Goal: Task Accomplishment & Management: Use online tool/utility

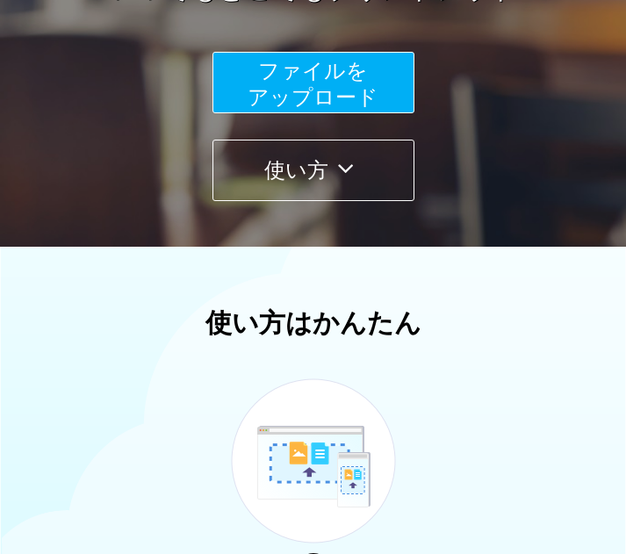
scroll to position [351, 0]
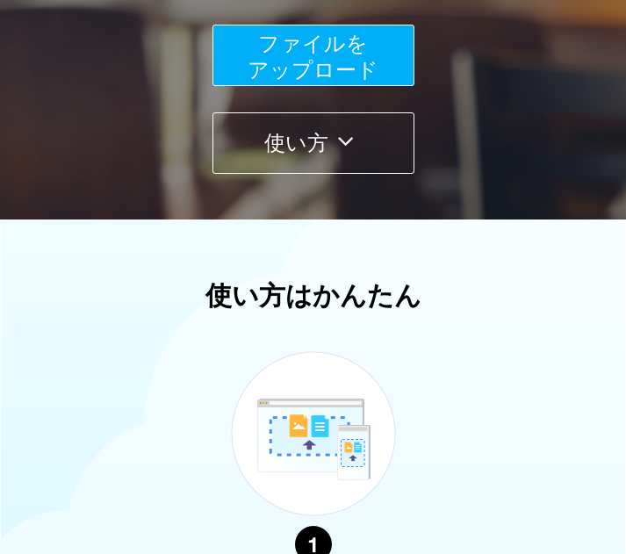
click at [281, 38] on span "ファイルを ​​アップロード" at bounding box center [313, 57] width 131 height 50
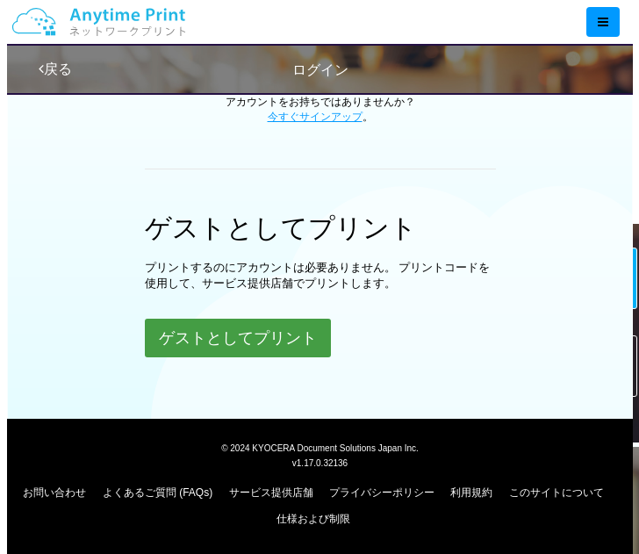
scroll to position [509, 0]
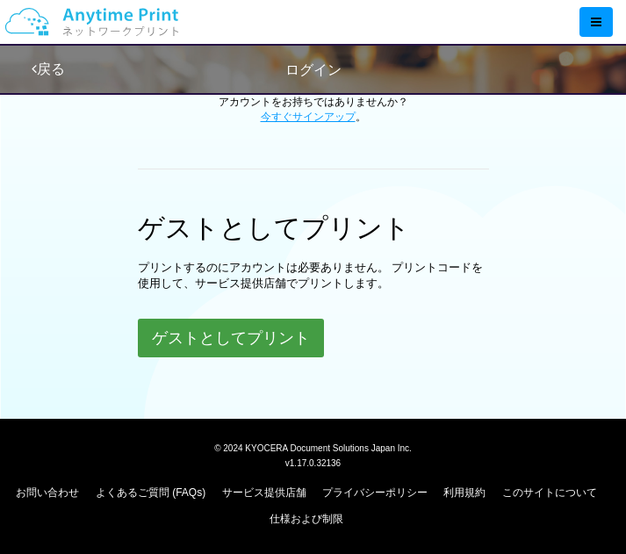
click at [283, 342] on button "ゲストとしてプリント" at bounding box center [231, 338] width 186 height 39
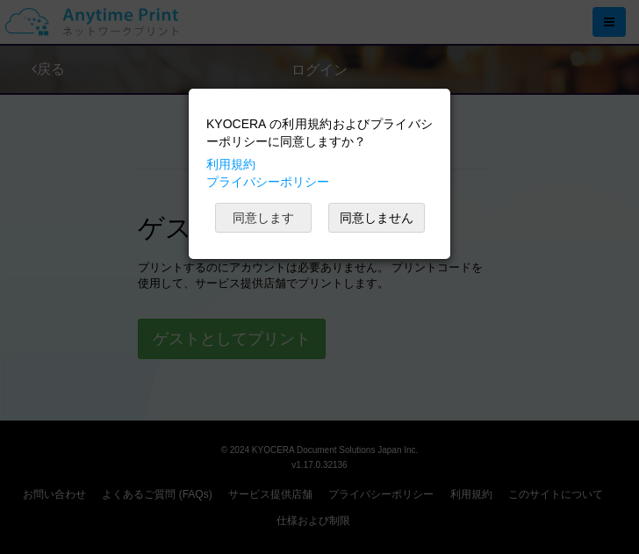
click at [290, 220] on button "同意します" at bounding box center [263, 218] width 97 height 30
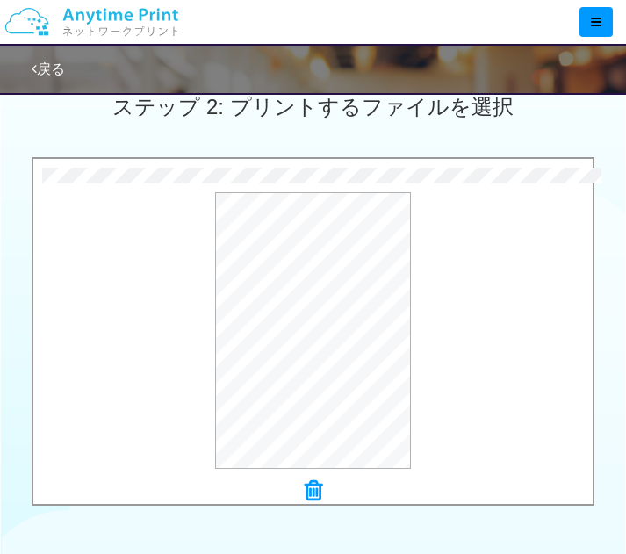
scroll to position [808, 0]
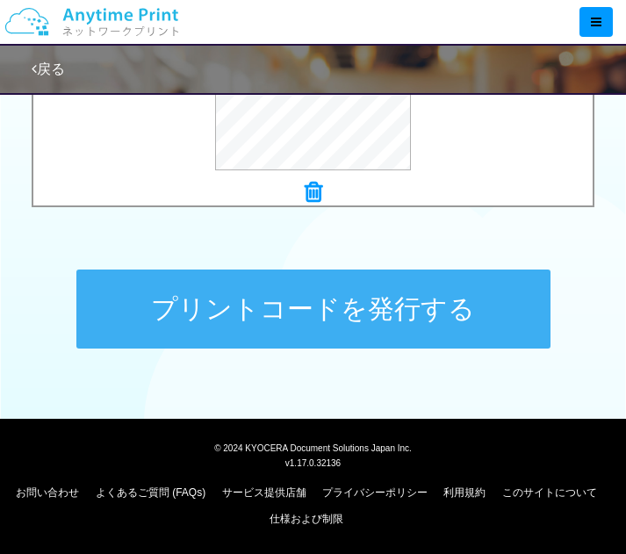
click at [278, 305] on button "プリントコードを発行する" at bounding box center [313, 308] width 474 height 79
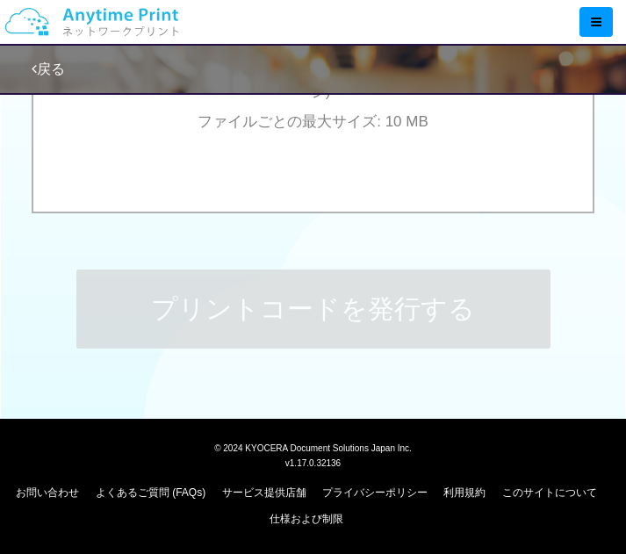
scroll to position [0, 0]
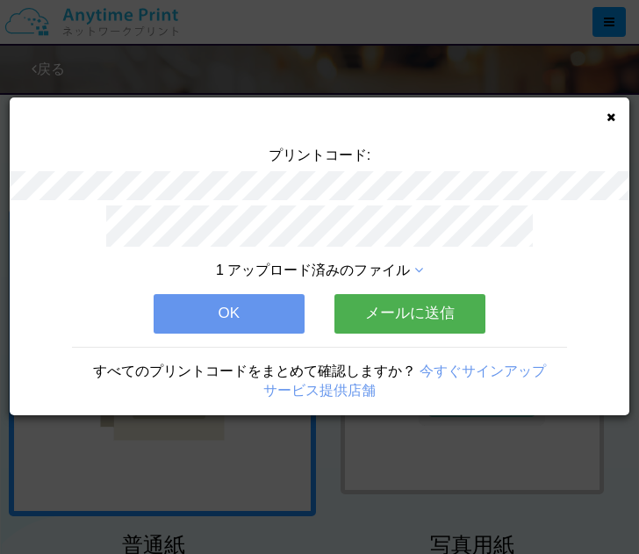
click at [255, 320] on button "OK" at bounding box center [229, 313] width 151 height 39
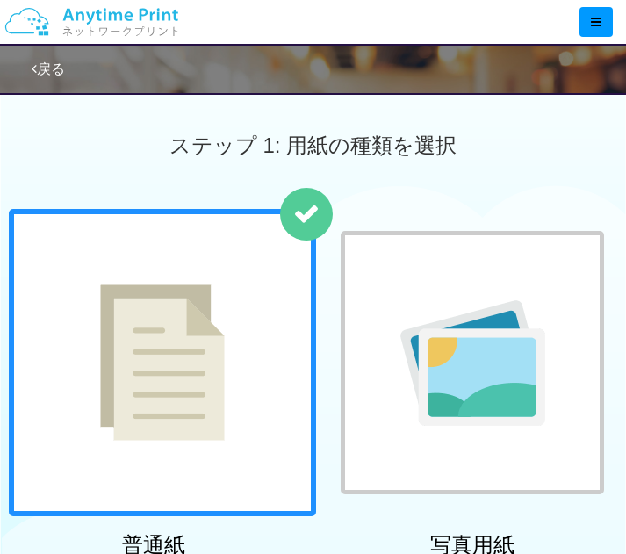
click at [265, 321] on div at bounding box center [162, 362] width 307 height 307
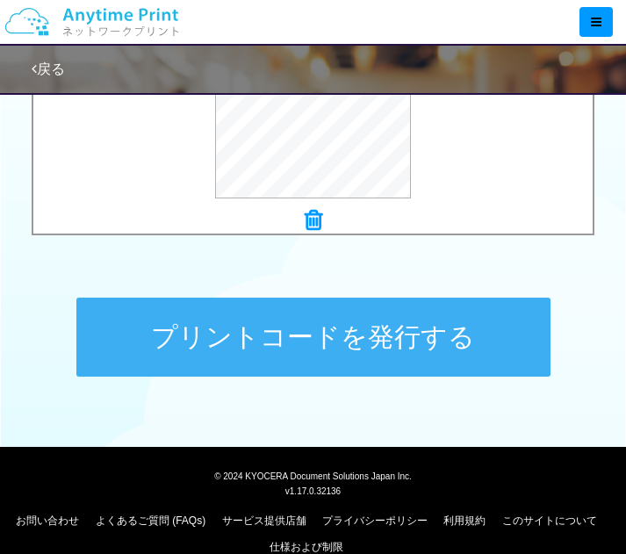
scroll to position [808, 0]
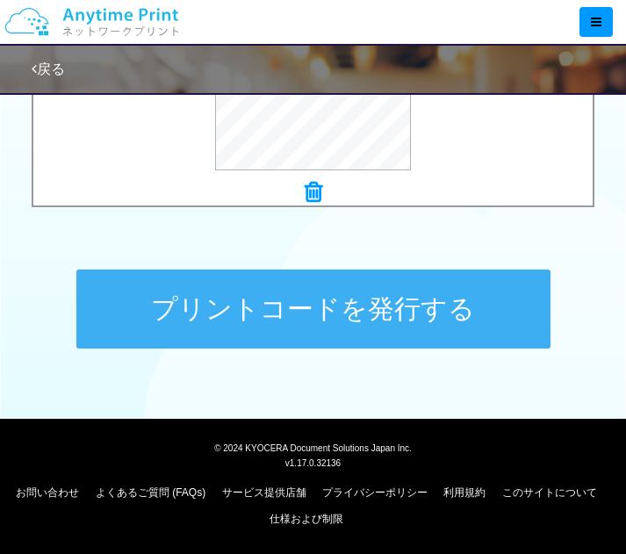
click at [296, 312] on button "プリントコードを発行する" at bounding box center [313, 308] width 474 height 79
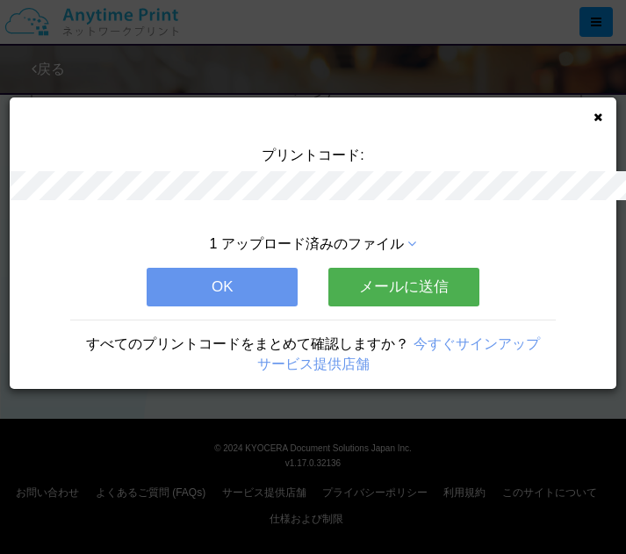
scroll to position [0, 0]
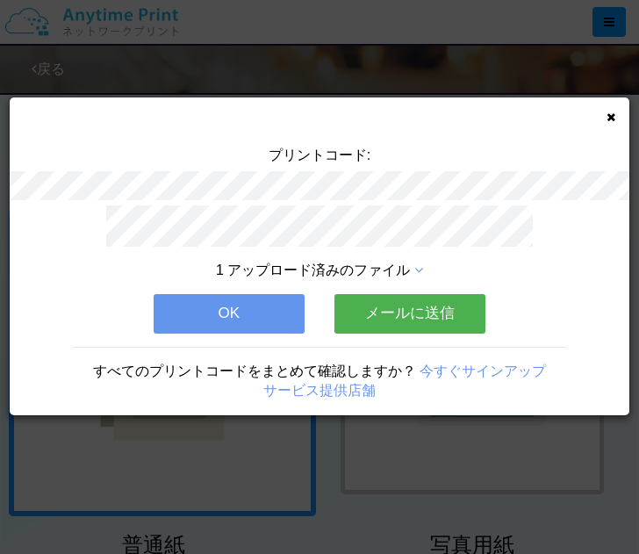
click at [227, 326] on button "OK" at bounding box center [229, 313] width 151 height 39
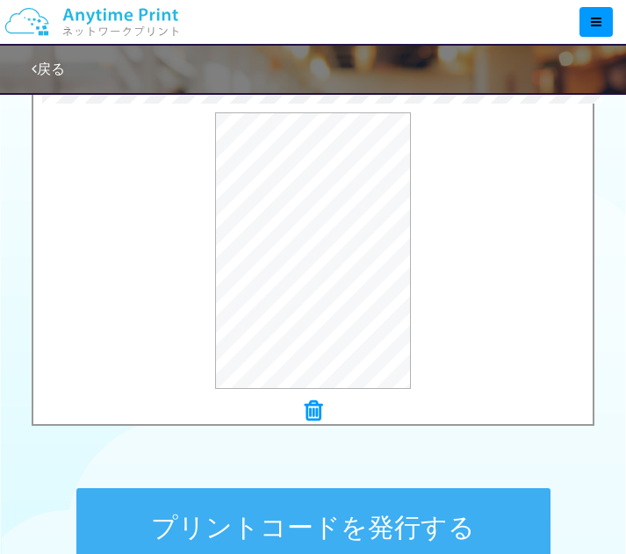
scroll to position [614, 0]
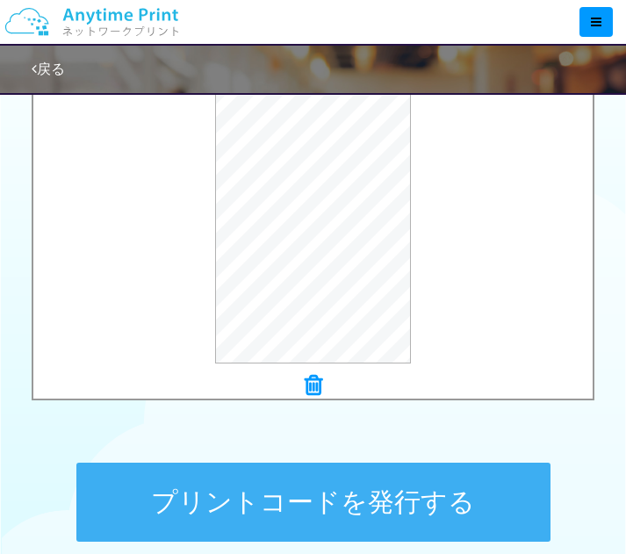
click at [312, 384] on icon at bounding box center [314, 385] width 18 height 23
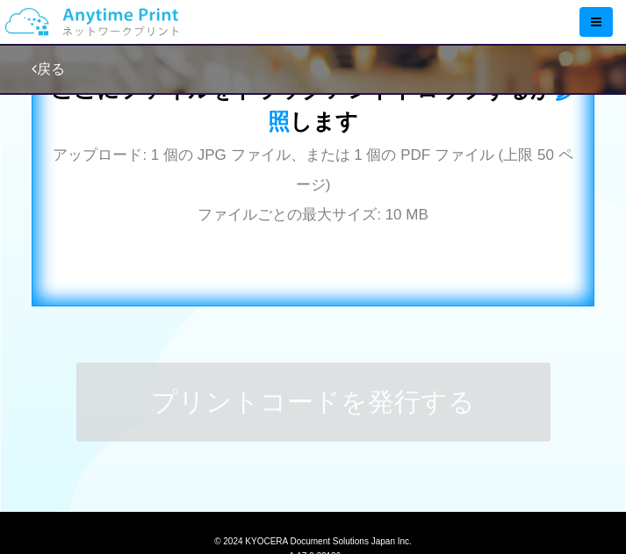
scroll to position [627, 0]
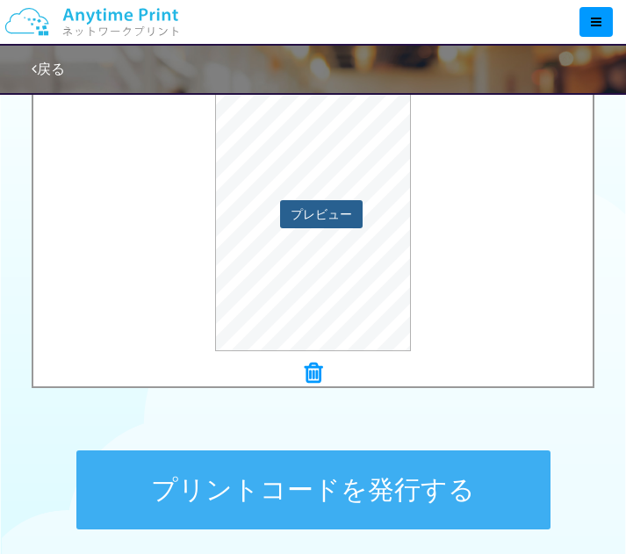
click at [295, 216] on button "プレビュー" at bounding box center [321, 214] width 83 height 28
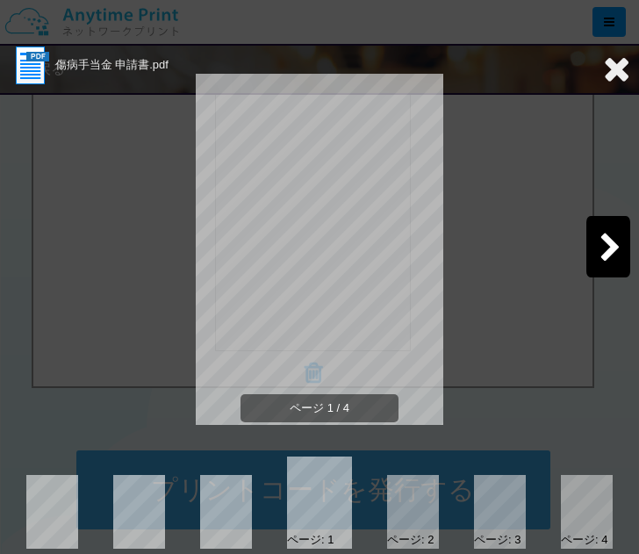
click at [600, 254] on icon at bounding box center [611, 248] width 22 height 31
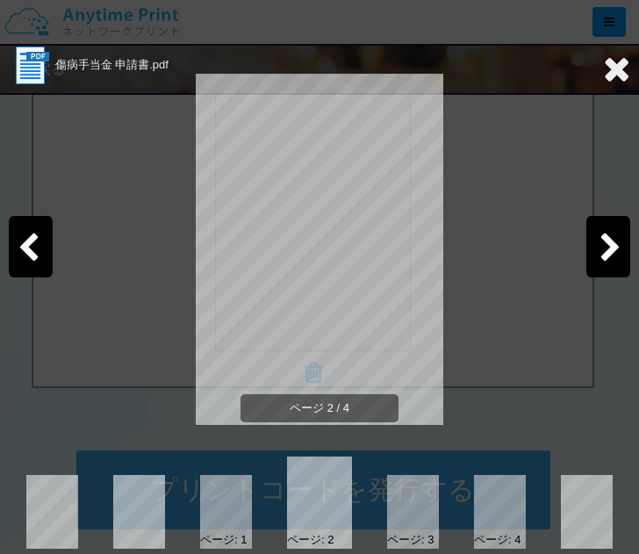
click at [600, 254] on icon at bounding box center [611, 248] width 22 height 31
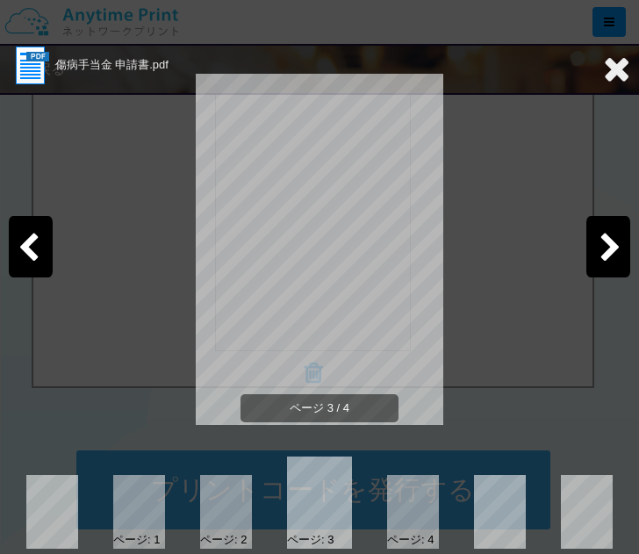
click at [600, 254] on icon at bounding box center [611, 248] width 22 height 31
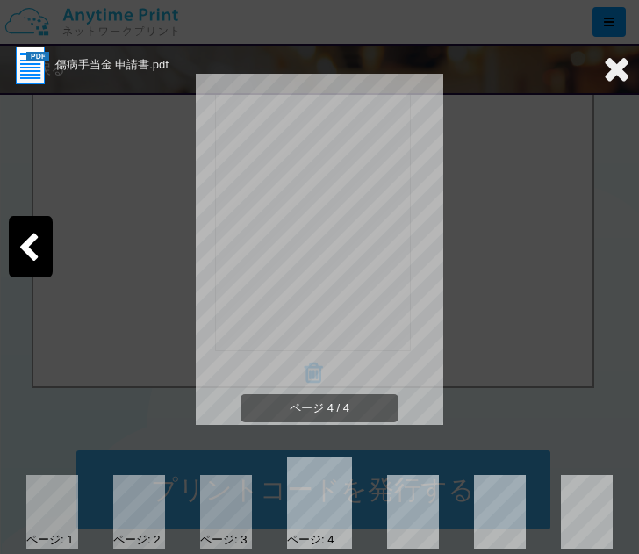
click at [603, 68] on icon at bounding box center [616, 68] width 27 height 35
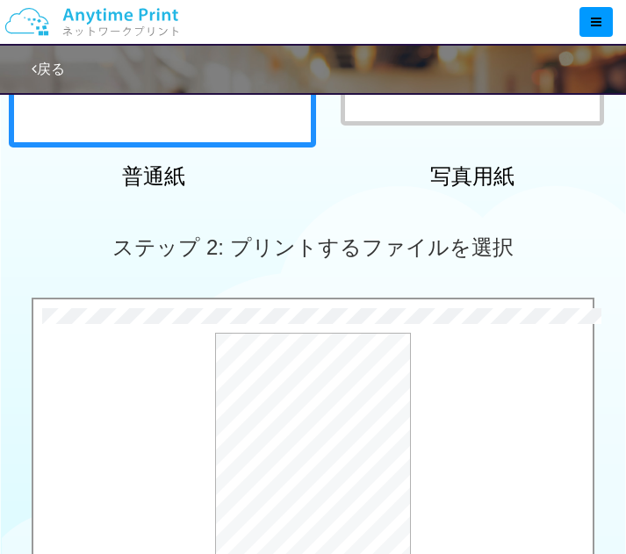
scroll to position [18, 0]
